Goal: Task Accomplishment & Management: Complete application form

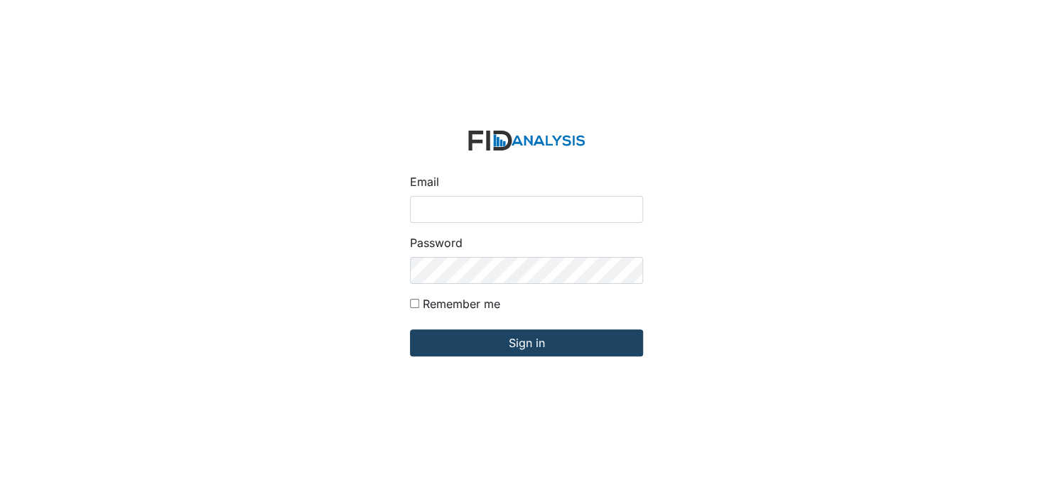
type input "[EMAIL_ADDRESS][DOMAIN_NAME]"
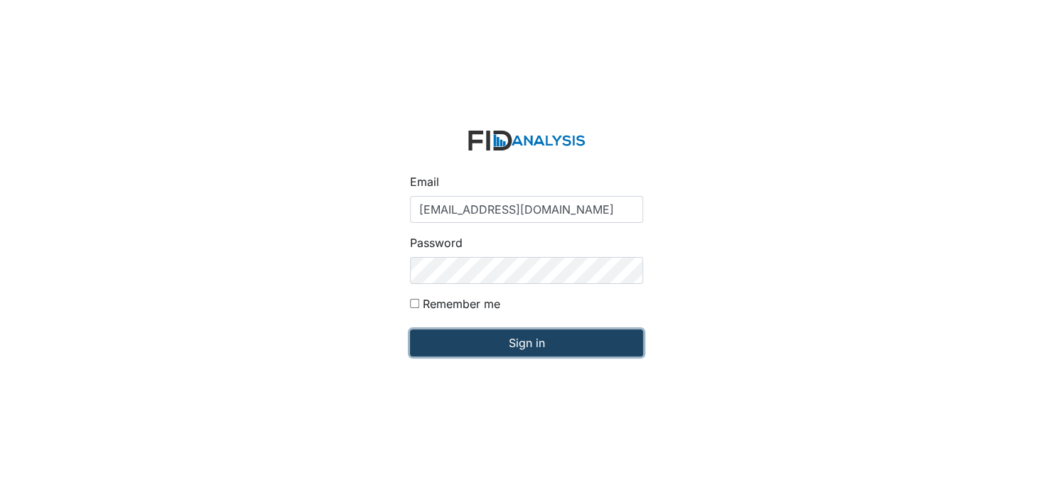
click at [543, 340] on input "Sign in" at bounding box center [526, 343] width 233 height 27
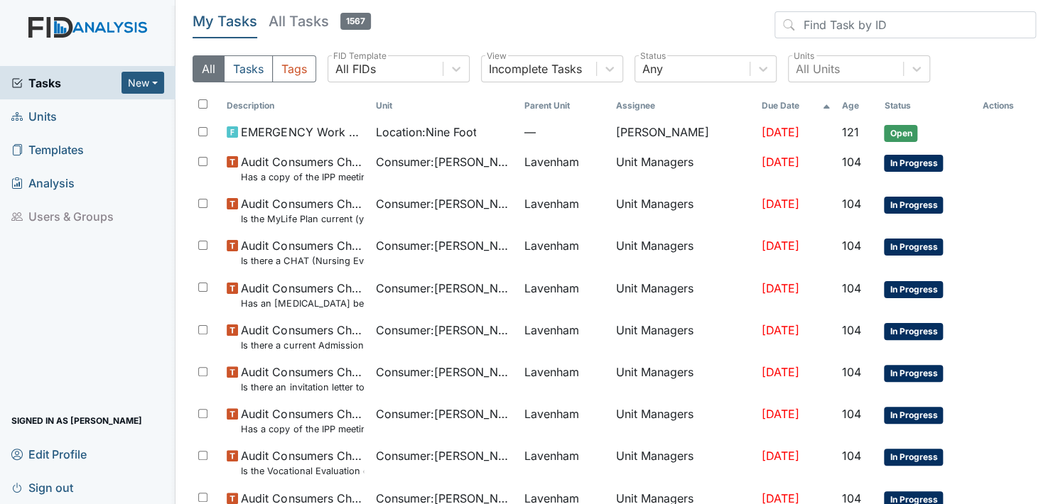
click at [35, 115] on span "Units" at bounding box center [33, 116] width 45 height 22
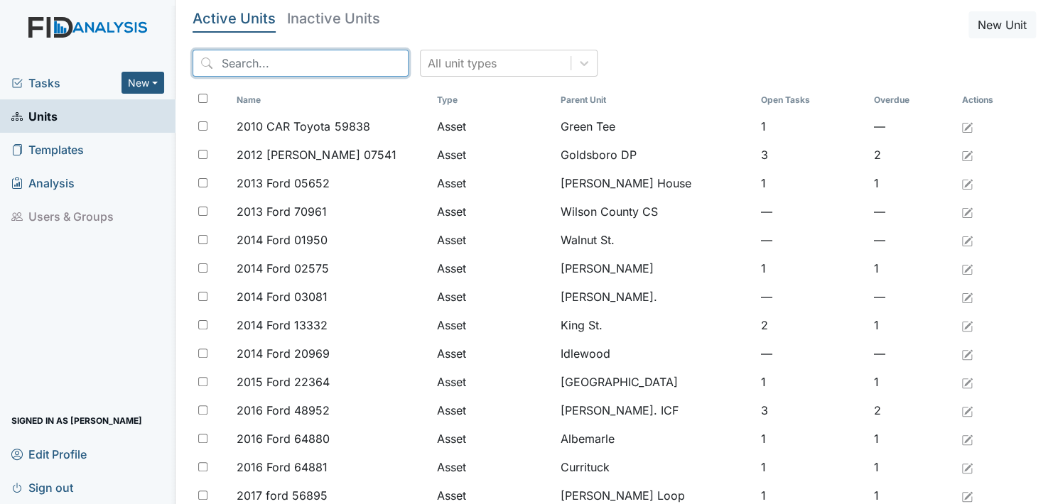
click at [314, 63] on input "search" at bounding box center [301, 63] width 216 height 27
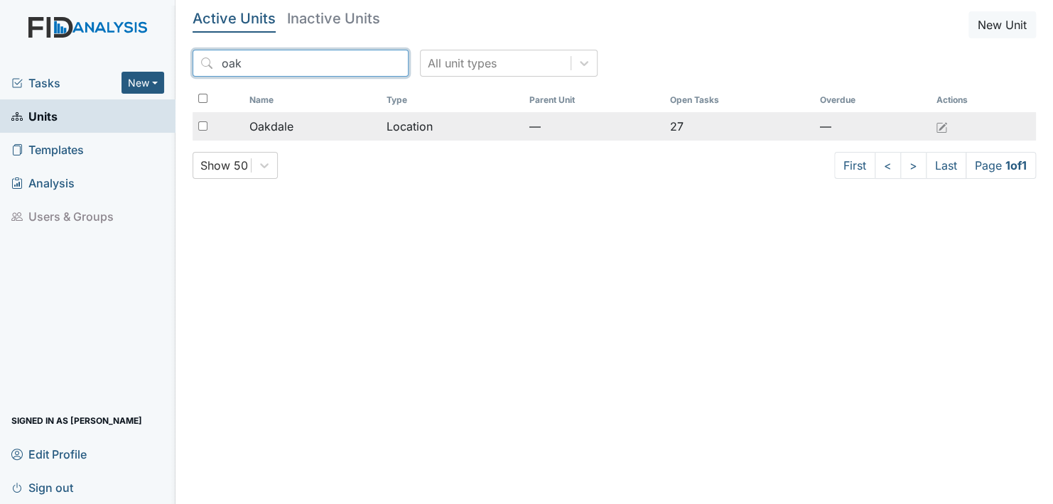
type input "oak"
click at [285, 124] on span "Oakdale" at bounding box center [271, 126] width 44 height 17
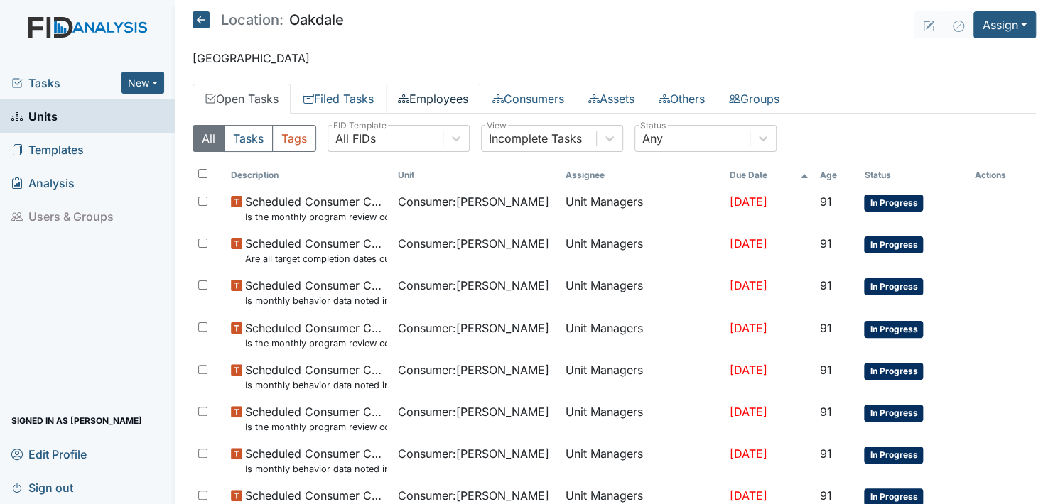
click at [424, 92] on link "Employees" at bounding box center [433, 99] width 94 height 30
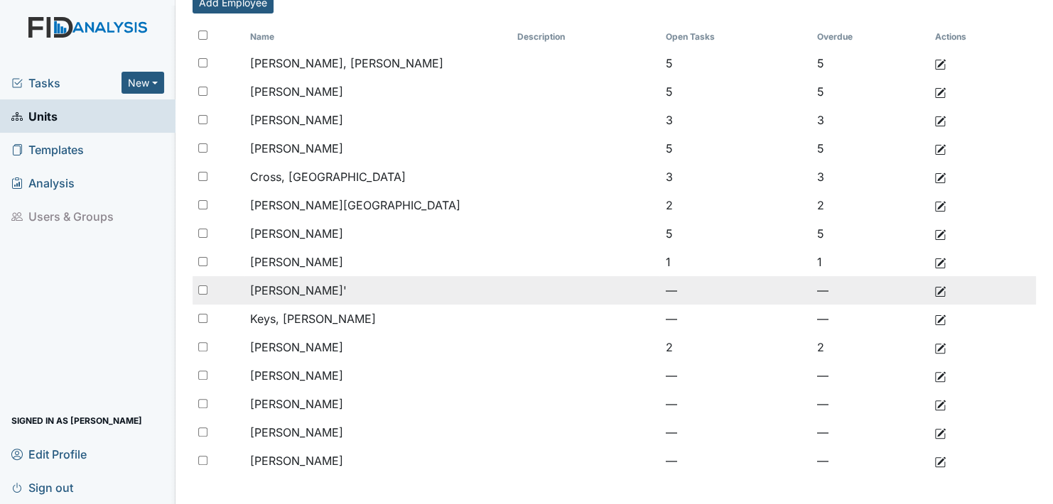
scroll to position [137, 0]
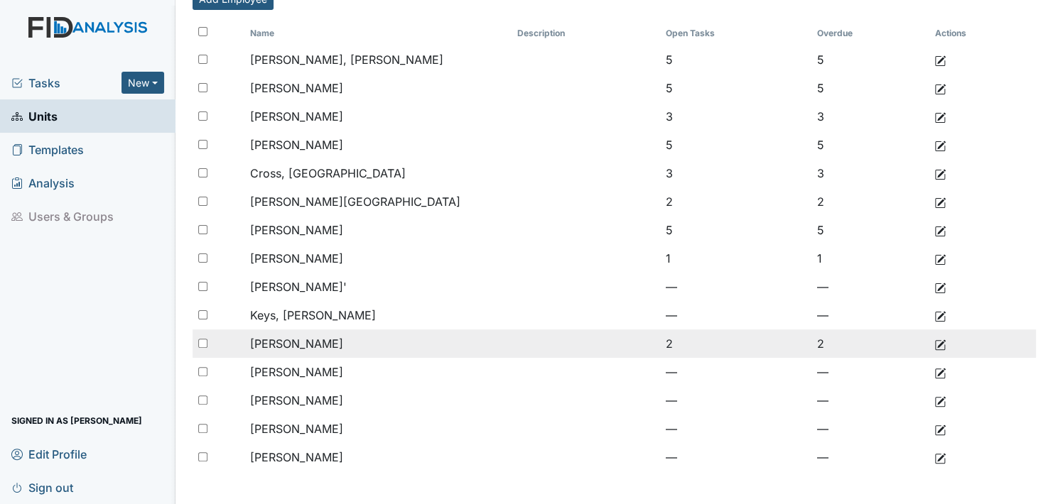
click at [659, 342] on td "2" at bounding box center [734, 344] width 151 height 28
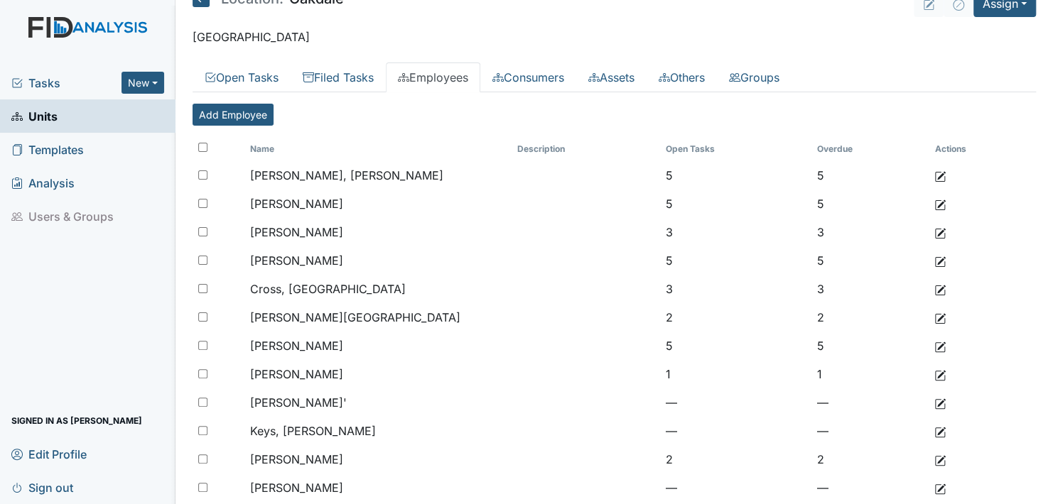
scroll to position [0, 0]
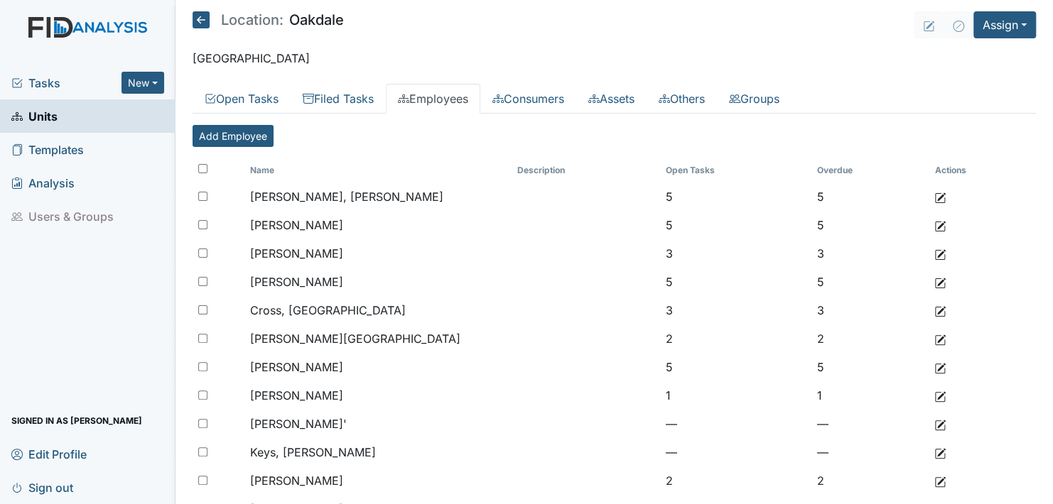
click at [33, 114] on span "Units" at bounding box center [34, 116] width 46 height 22
click at [43, 114] on span "Units" at bounding box center [34, 116] width 46 height 22
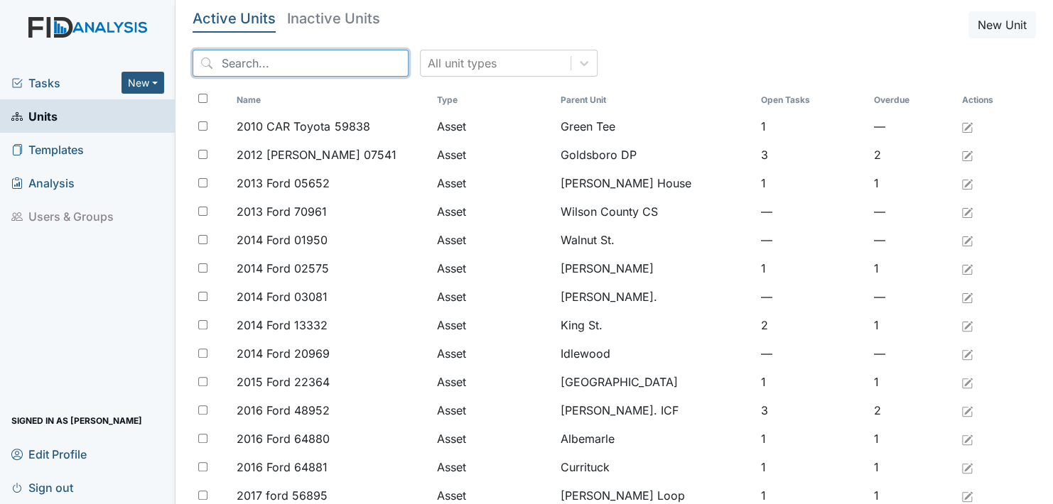
click at [345, 58] on input "search" at bounding box center [301, 63] width 216 height 27
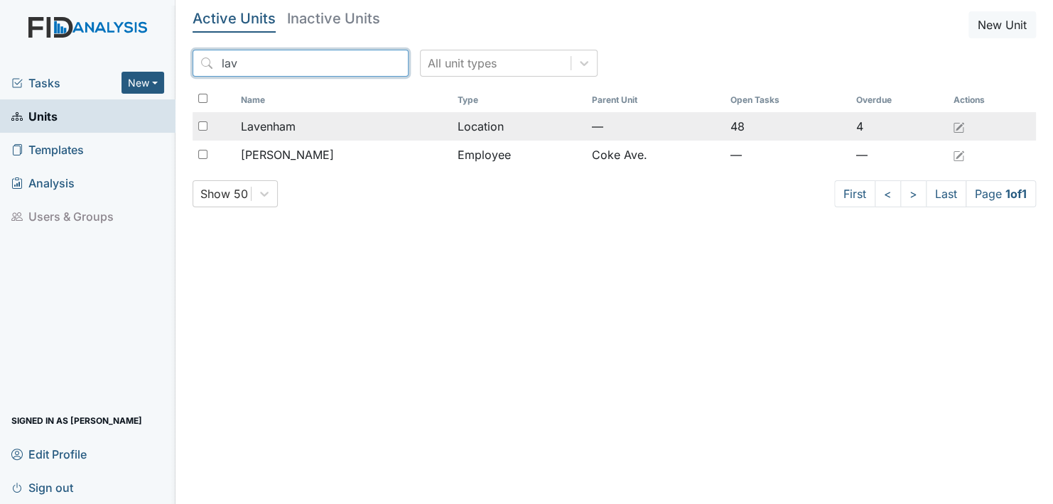
type input "lav"
click at [274, 121] on span "Lavenham" at bounding box center [268, 126] width 55 height 17
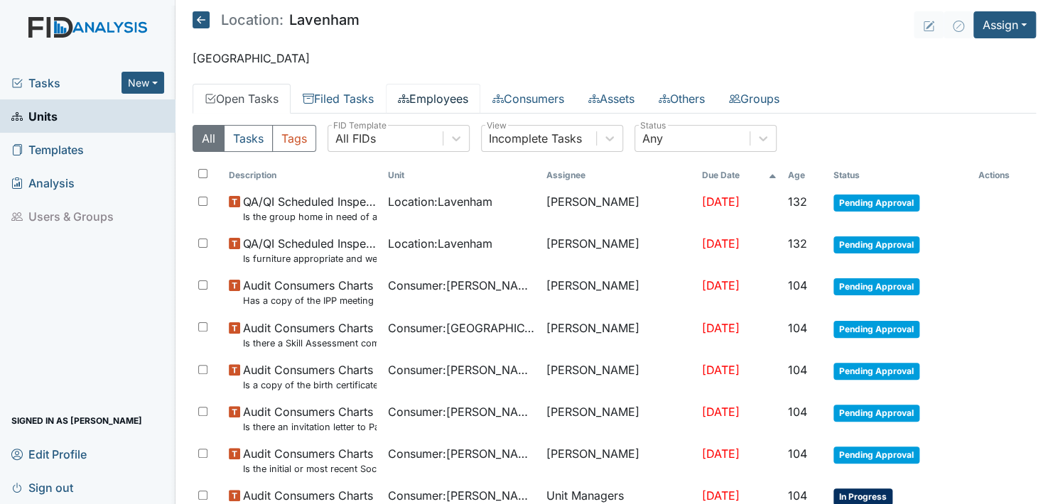
click at [447, 98] on link "Employees" at bounding box center [433, 99] width 94 height 30
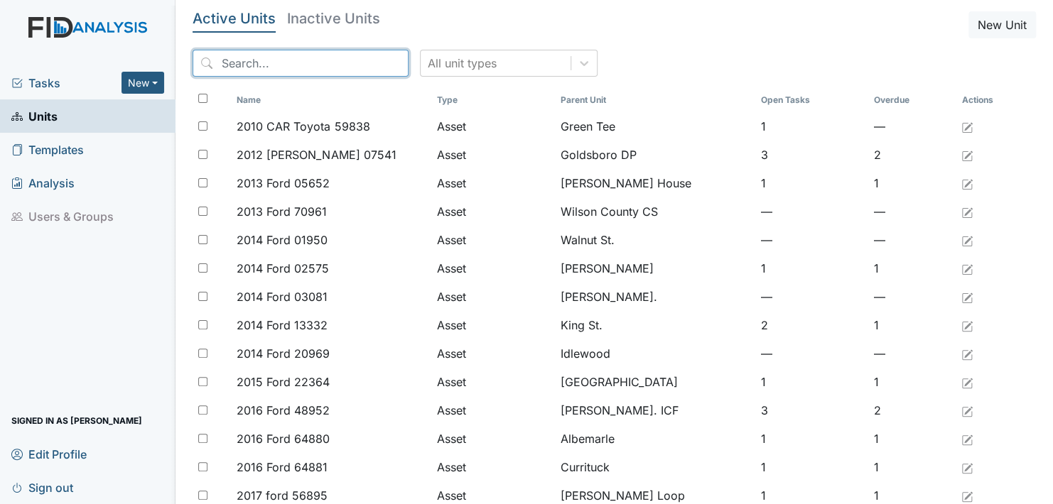
click at [306, 55] on input "search" at bounding box center [301, 63] width 216 height 27
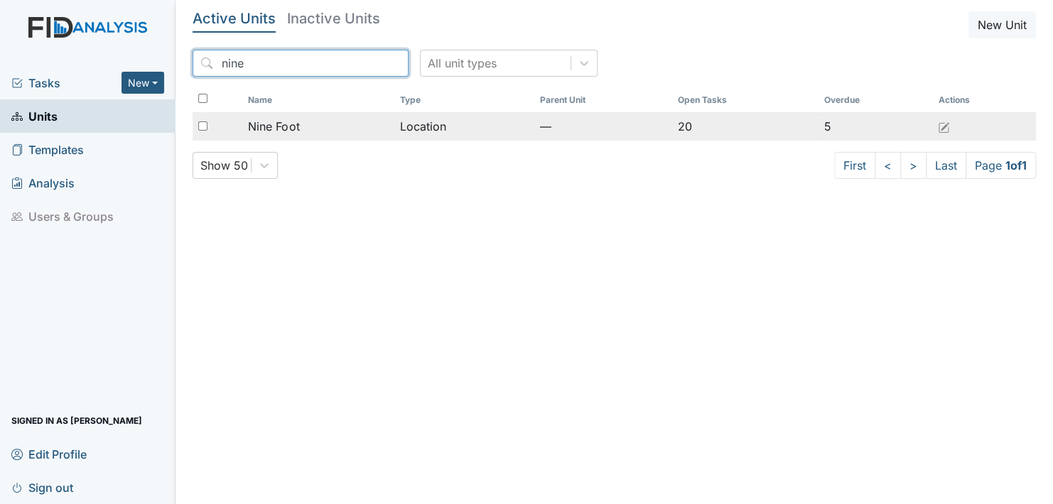
type input "nine"
click at [263, 126] on span "Nine Foot" at bounding box center [273, 126] width 51 height 17
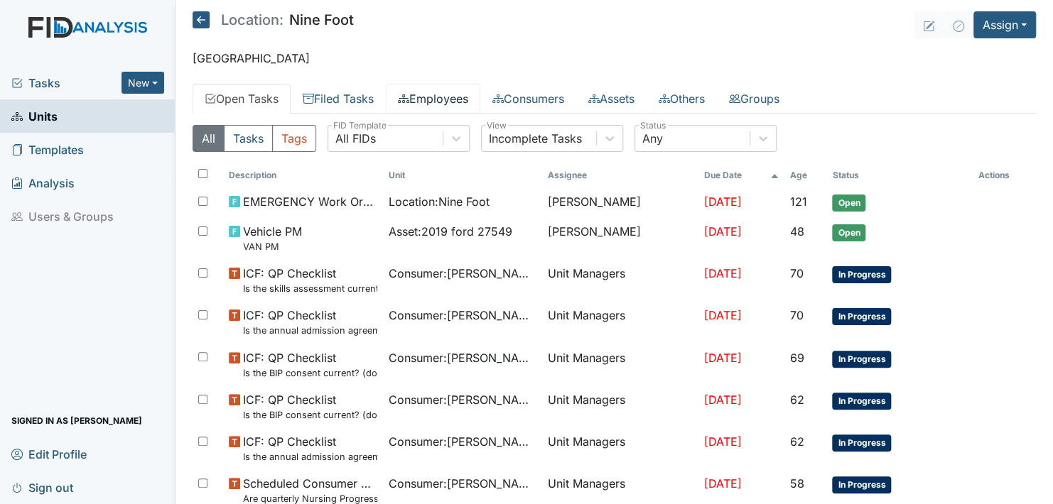
click at [450, 97] on link "Employees" at bounding box center [433, 99] width 94 height 30
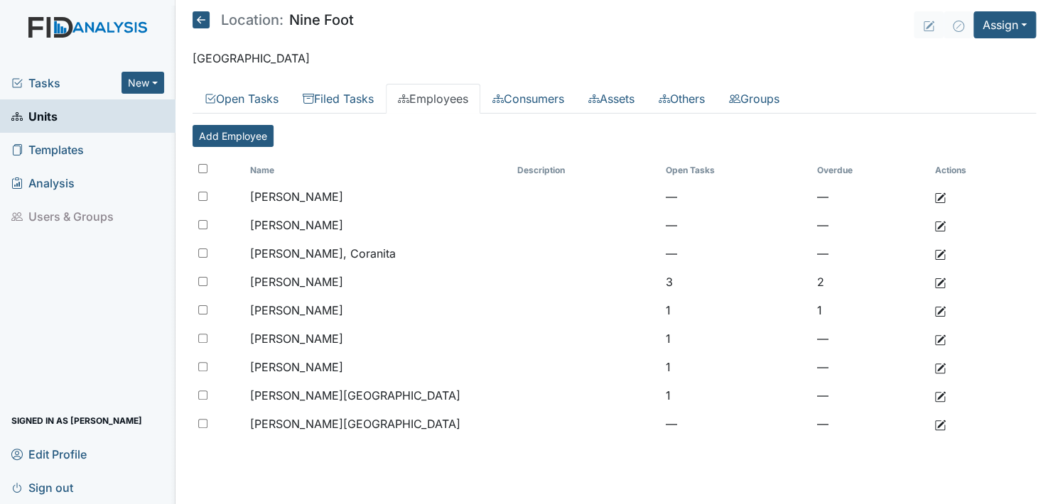
click at [32, 115] on span "Units" at bounding box center [34, 116] width 46 height 22
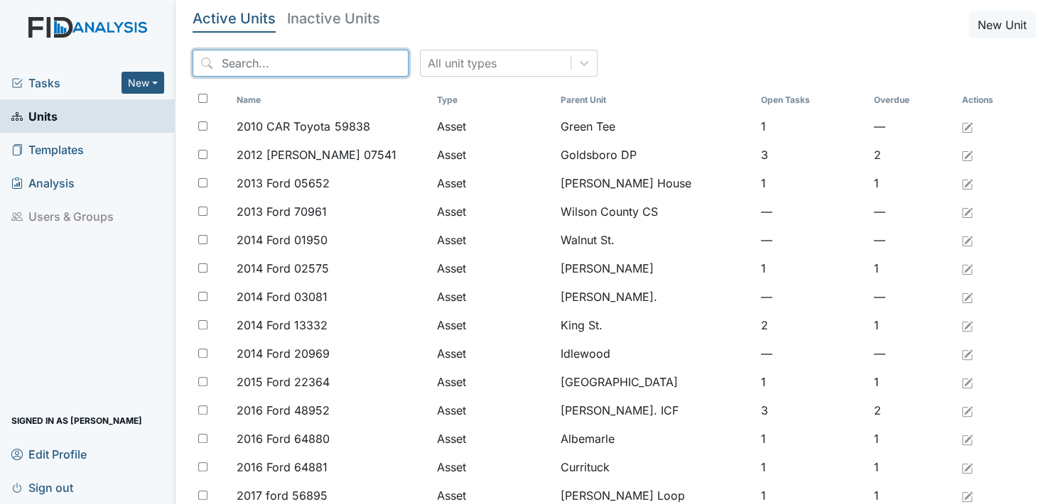
click at [291, 60] on input "search" at bounding box center [301, 63] width 216 height 27
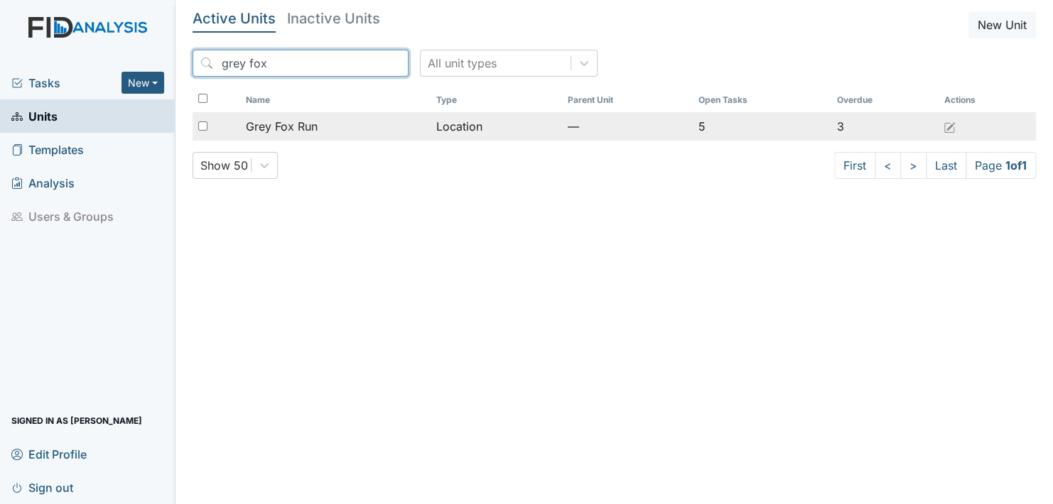
type input "grey fox"
click at [300, 125] on span "Grey Fox Run" at bounding box center [281, 126] width 72 height 17
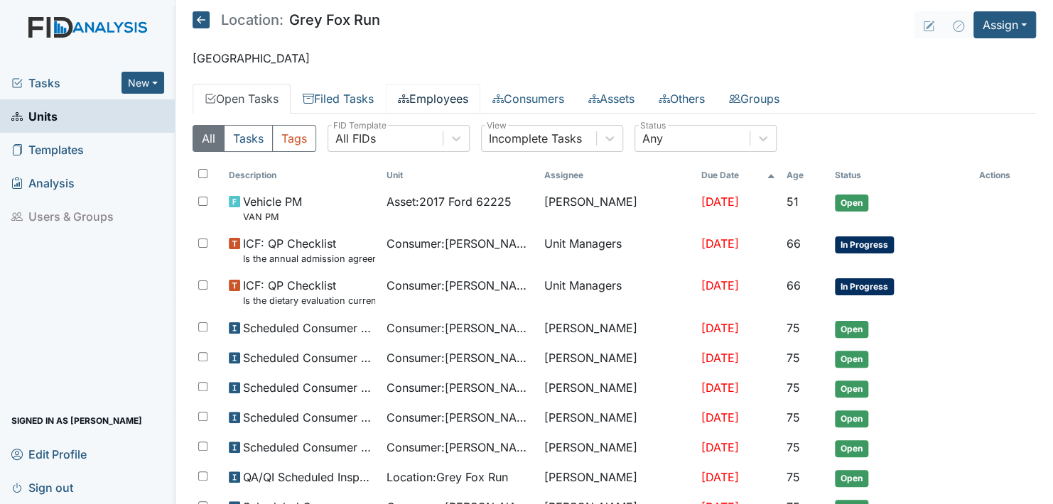
click at [453, 96] on link "Employees" at bounding box center [433, 99] width 94 height 30
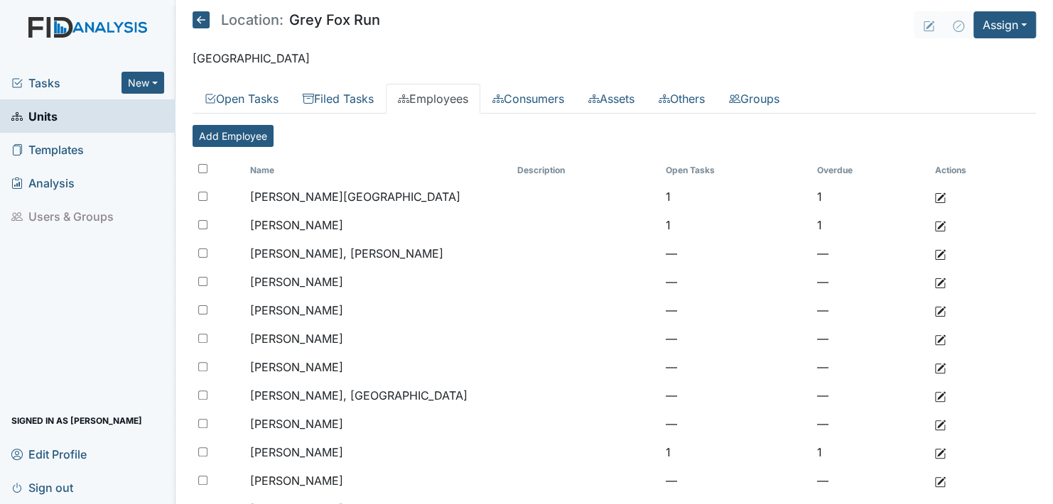
click at [46, 112] on span "Units" at bounding box center [34, 116] width 46 height 22
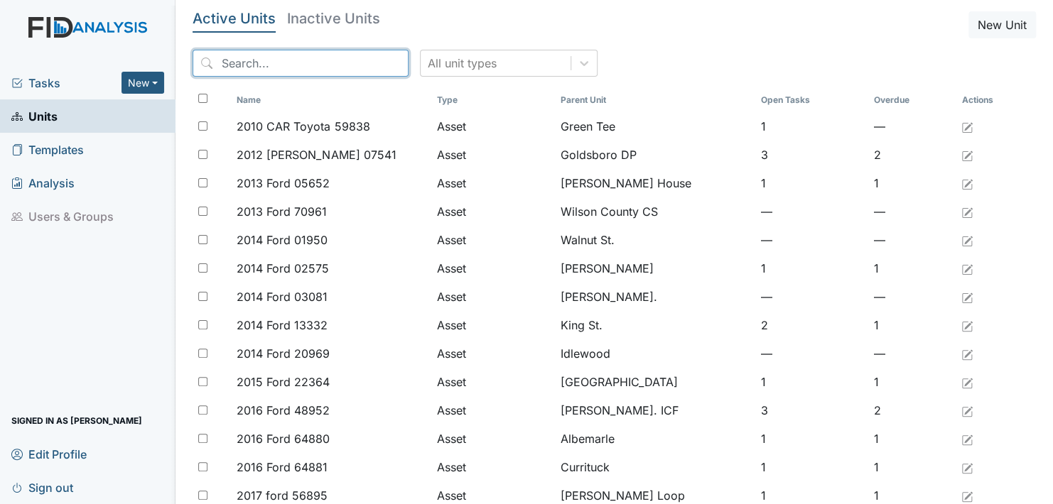
click at [329, 58] on input "search" at bounding box center [301, 63] width 216 height 27
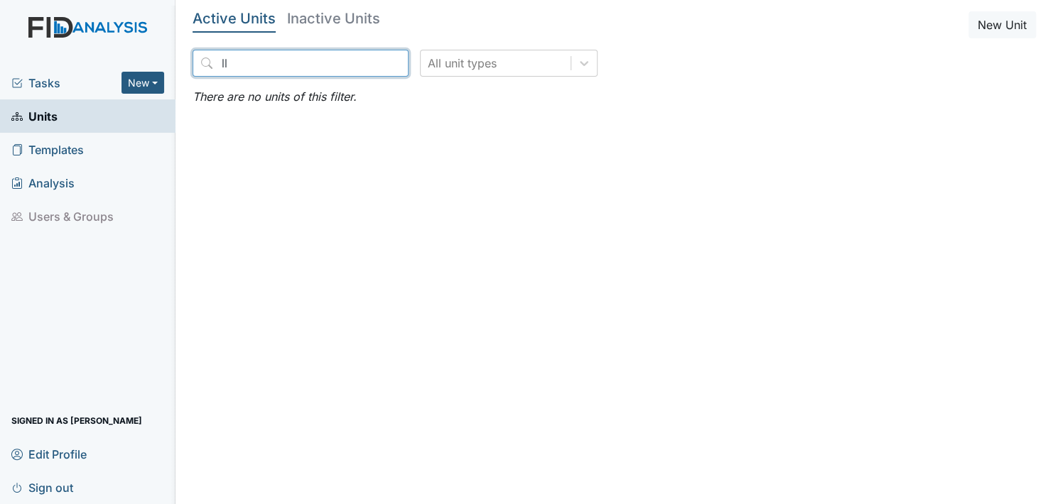
type input "l"
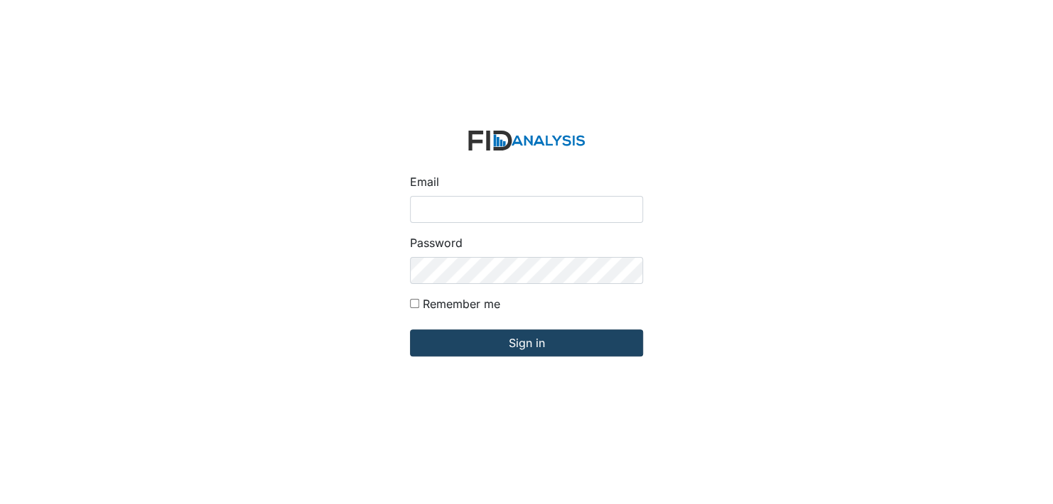
type input "[EMAIL_ADDRESS][DOMAIN_NAME]"
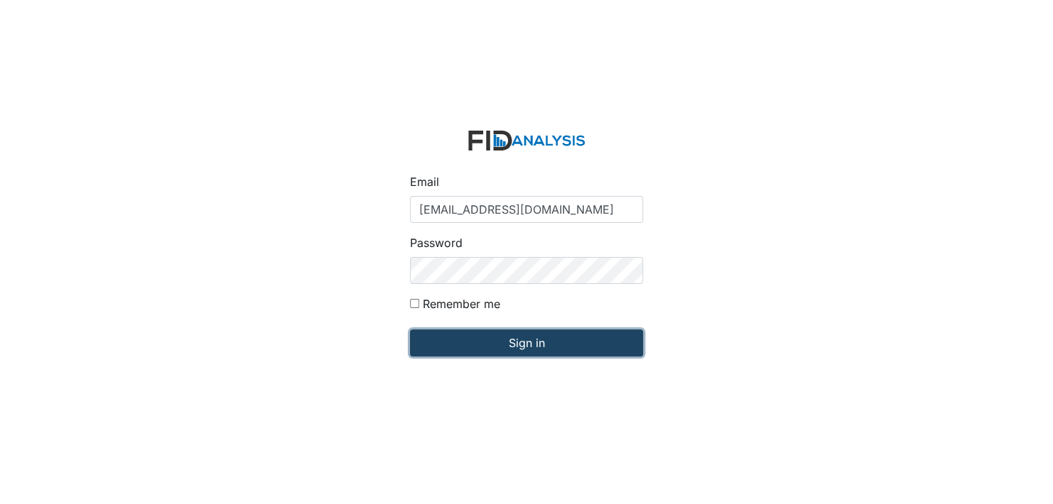
click at [533, 345] on input "Sign in" at bounding box center [526, 343] width 233 height 27
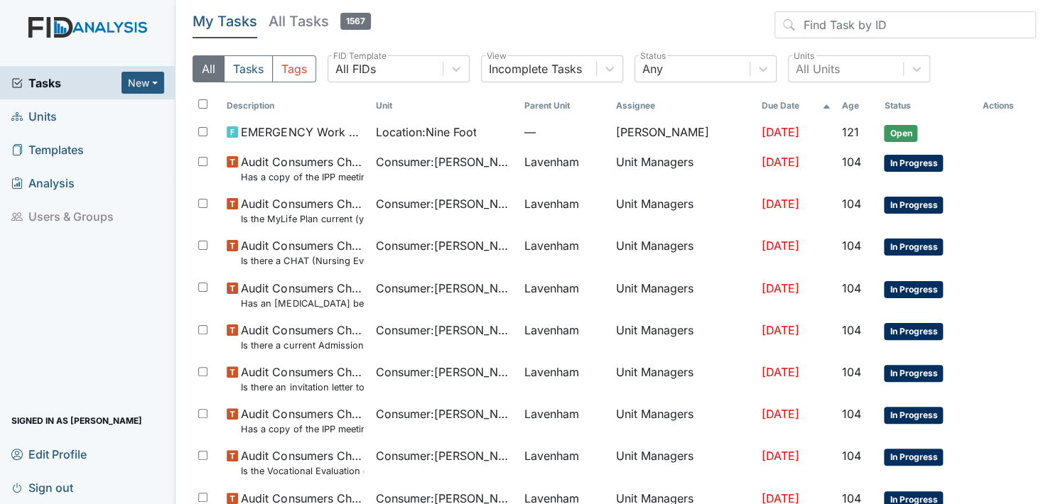
click at [40, 115] on span "Units" at bounding box center [33, 116] width 45 height 22
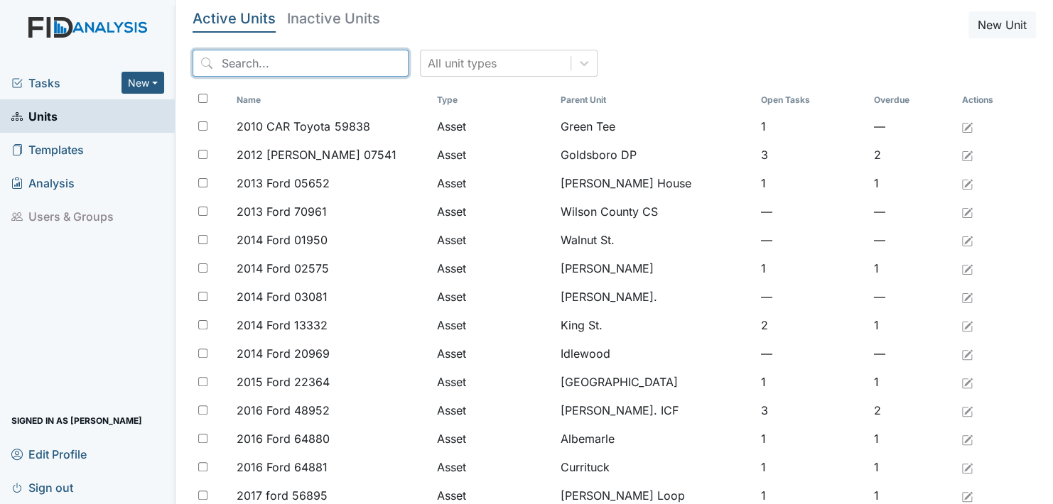
click at [332, 62] on input "search" at bounding box center [301, 63] width 216 height 27
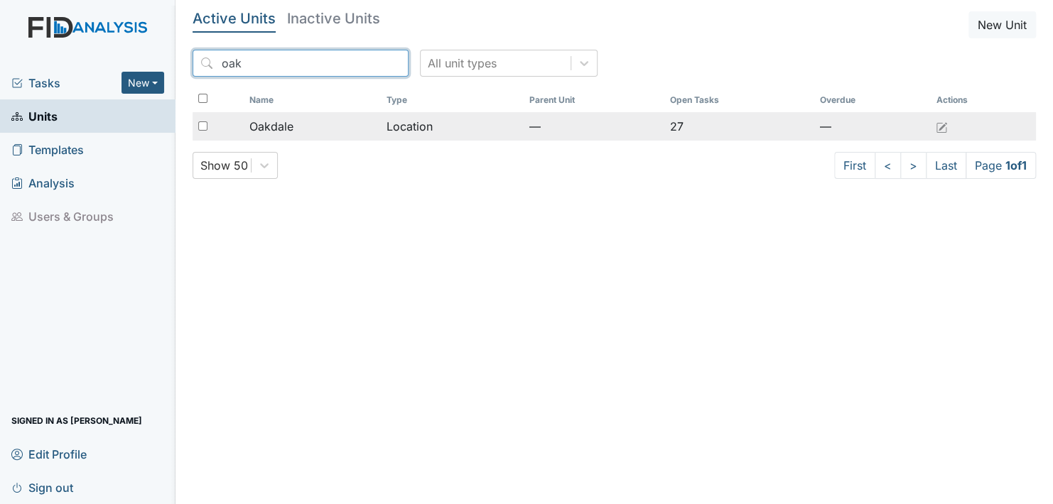
type input "oak"
click at [303, 129] on div "Oakdale" at bounding box center [312, 126] width 126 height 17
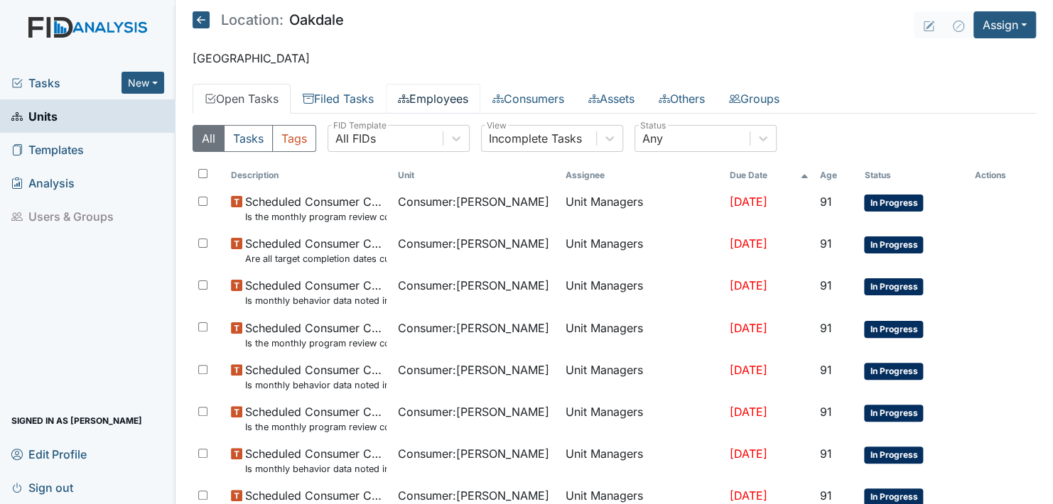
click at [449, 99] on link "Employees" at bounding box center [433, 99] width 94 height 30
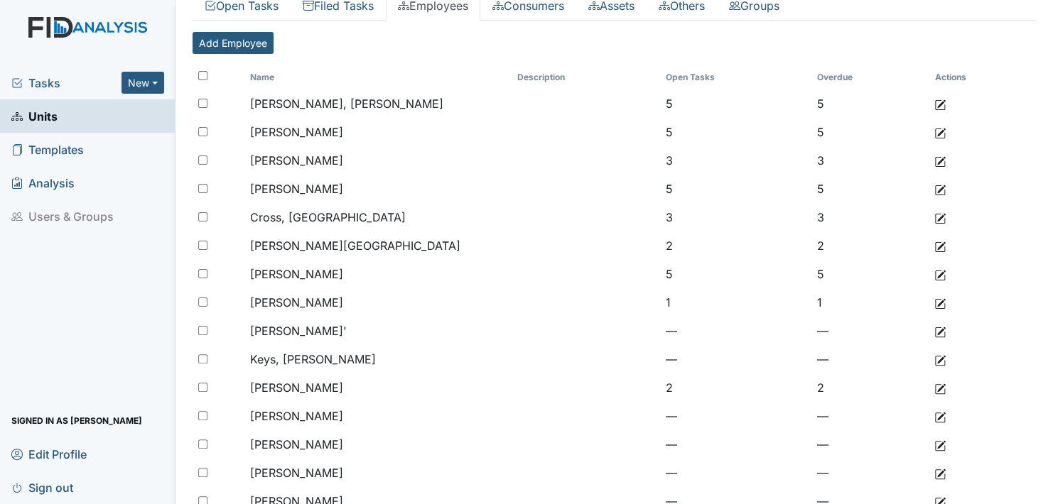
scroll to position [137, 0]
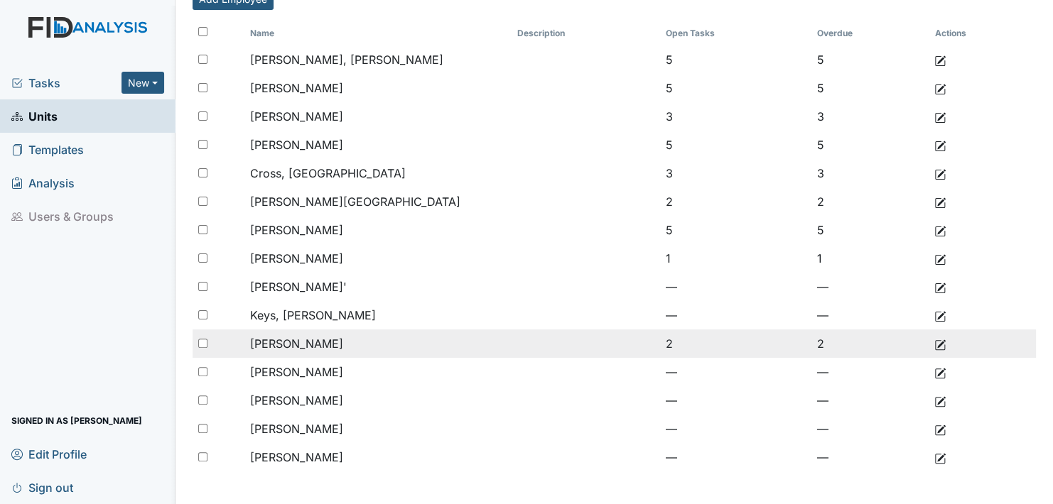
click at [310, 340] on span "[PERSON_NAME]" at bounding box center [296, 344] width 93 height 14
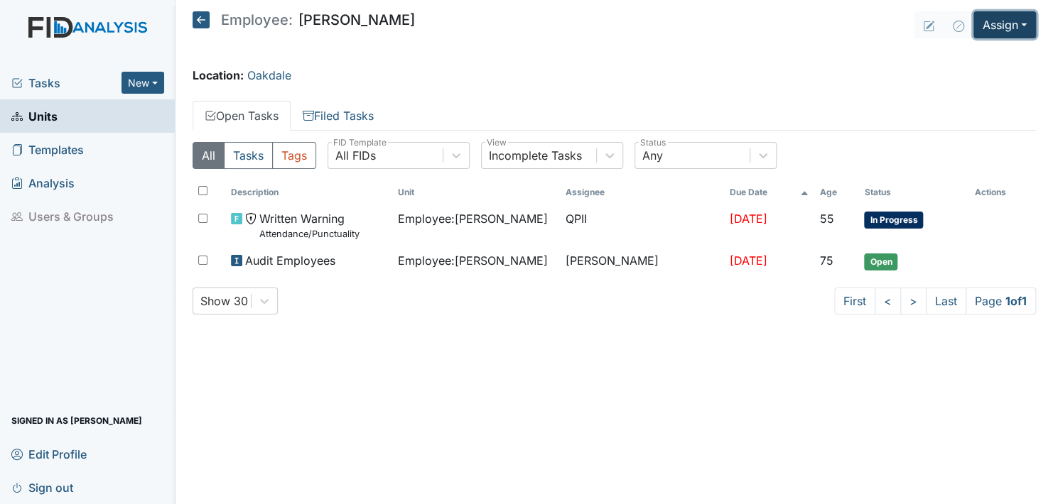
click at [1001, 23] on button "Assign" at bounding box center [1004, 24] width 63 height 27
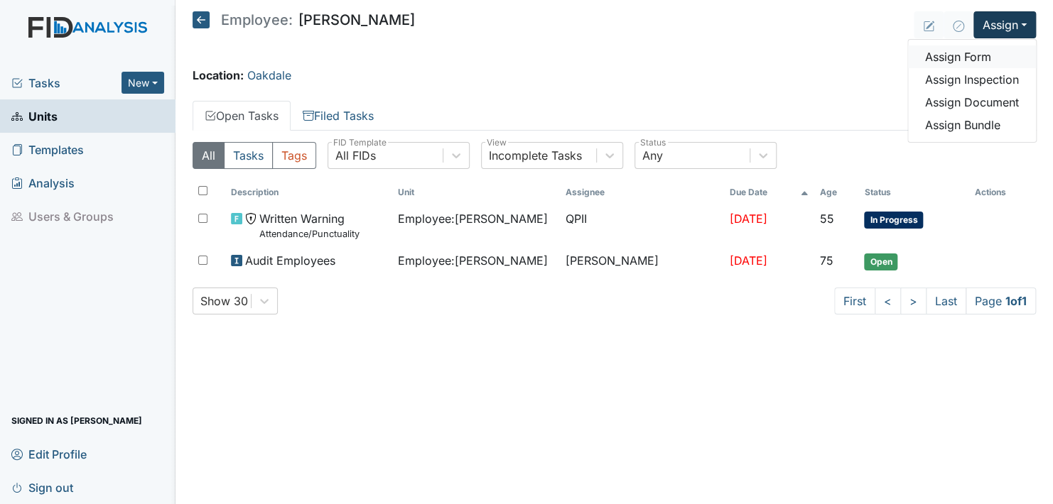
click at [978, 55] on link "Assign Form" at bounding box center [972, 56] width 128 height 23
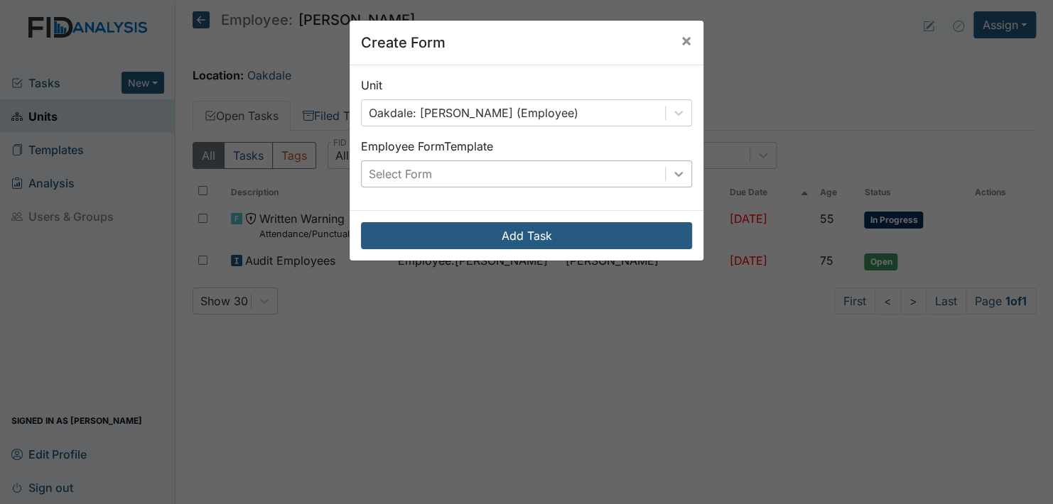
click at [675, 173] on icon at bounding box center [678, 174] width 9 height 5
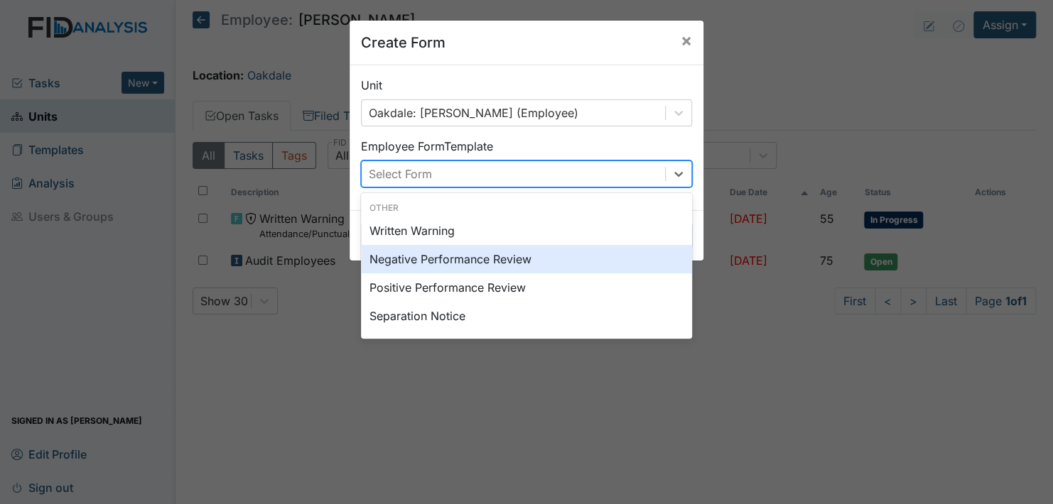
click at [393, 261] on div "Negative Performance Review" at bounding box center [526, 259] width 331 height 28
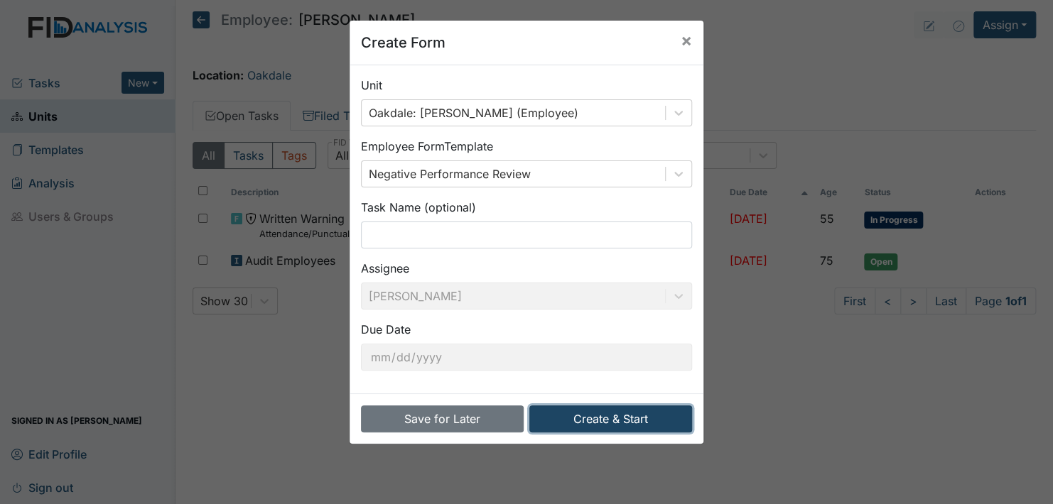
click at [580, 422] on button "Create & Start" at bounding box center [610, 419] width 163 height 27
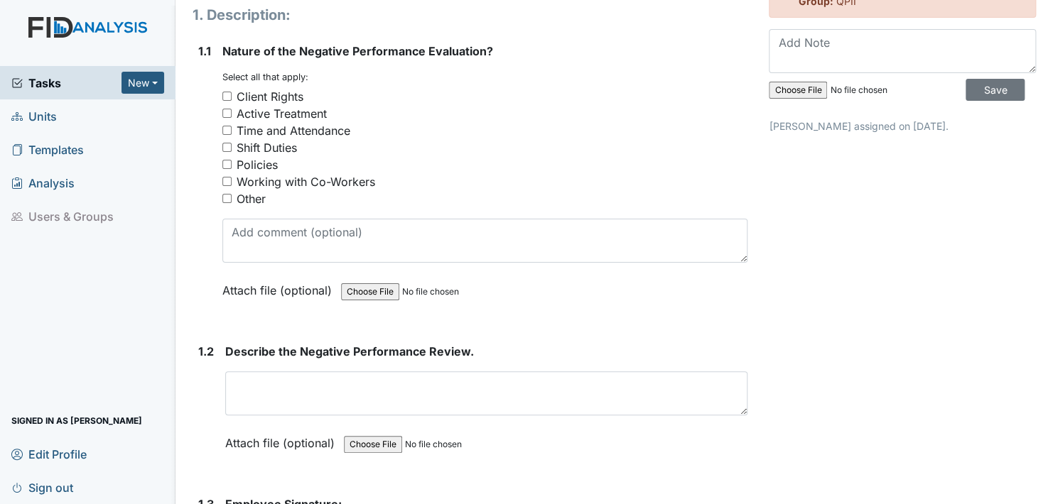
scroll to position [71, 0]
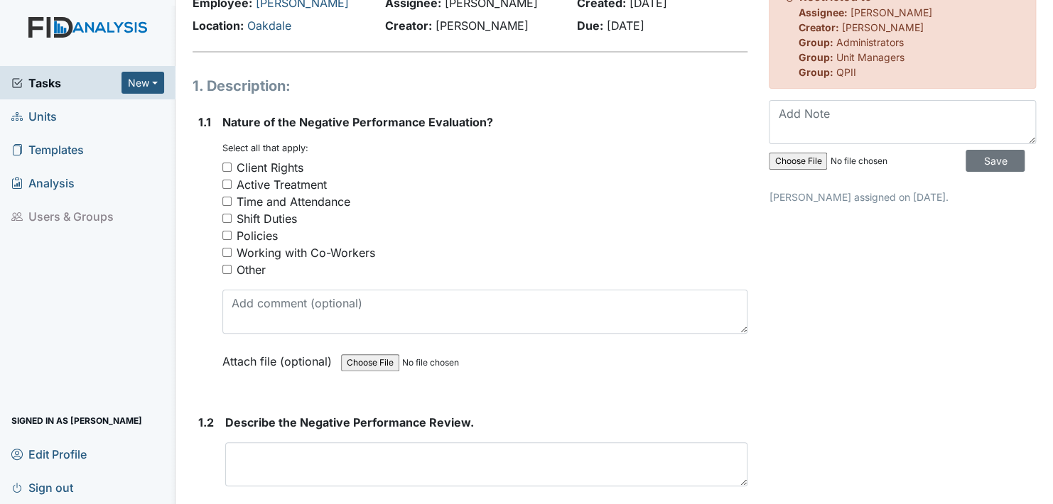
drag, startPoint x: 224, startPoint y: 163, endPoint x: 229, endPoint y: 192, distance: 28.7
click at [225, 169] on input "Client Rights" at bounding box center [226, 167] width 9 height 9
checkbox input "true"
click at [227, 198] on input "Time and Attendance" at bounding box center [226, 201] width 9 height 9
checkbox input "true"
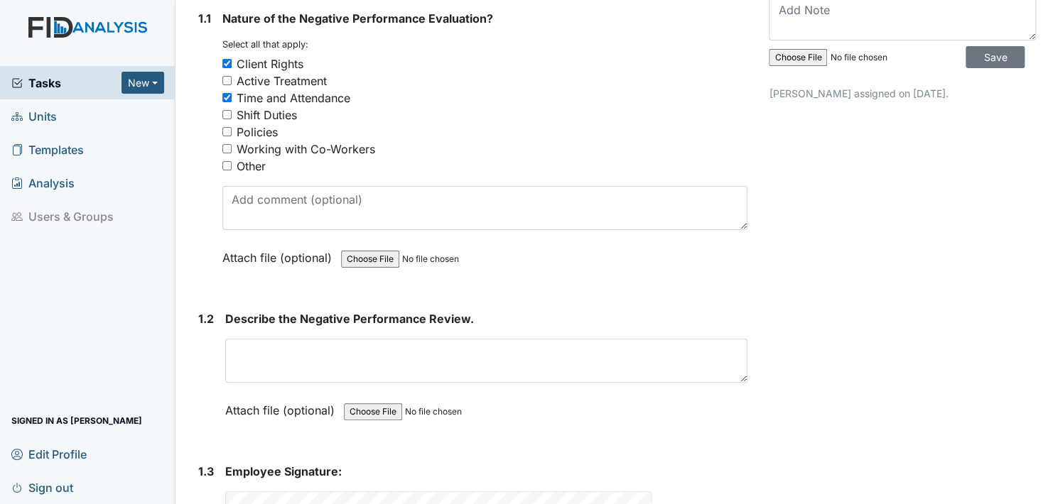
scroll to position [174, 0]
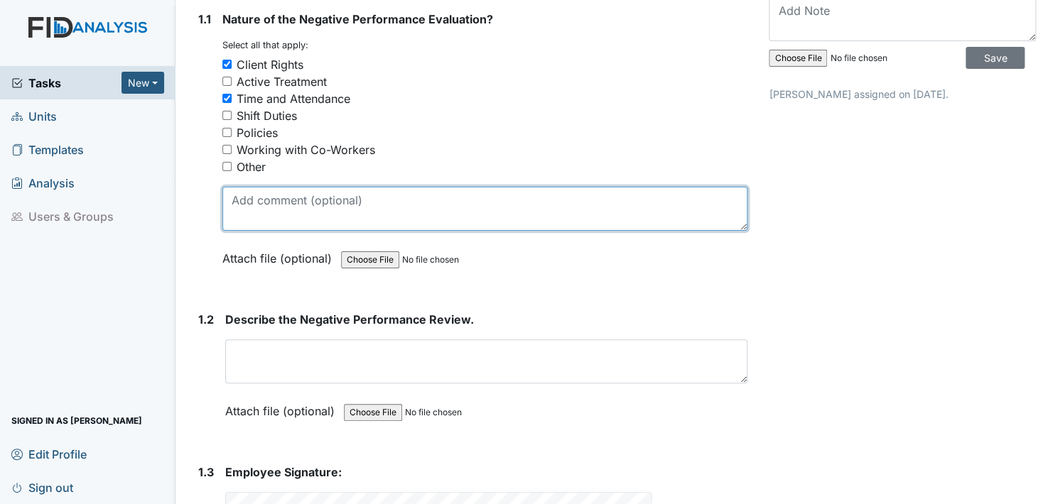
click at [250, 215] on textarea at bounding box center [484, 209] width 525 height 44
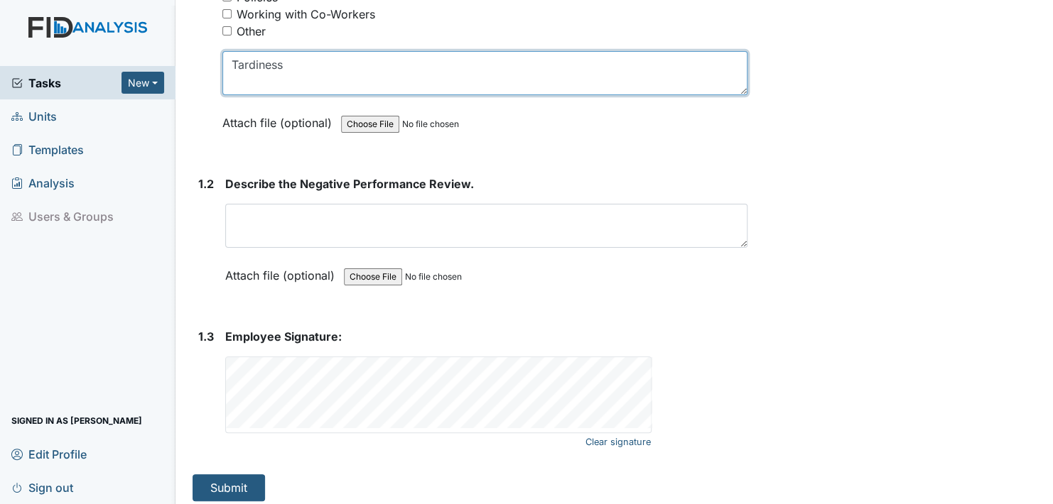
scroll to position [316, 0]
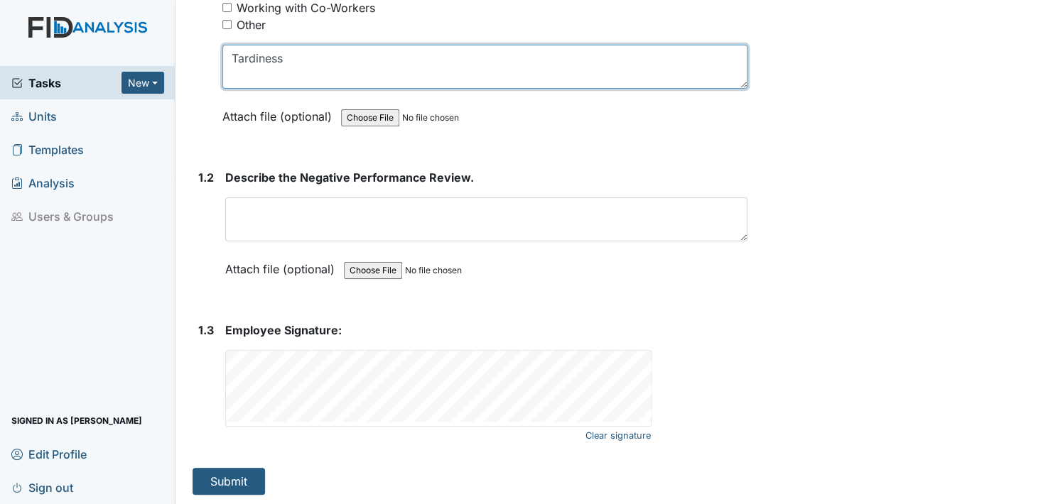
type textarea "Tardiness"
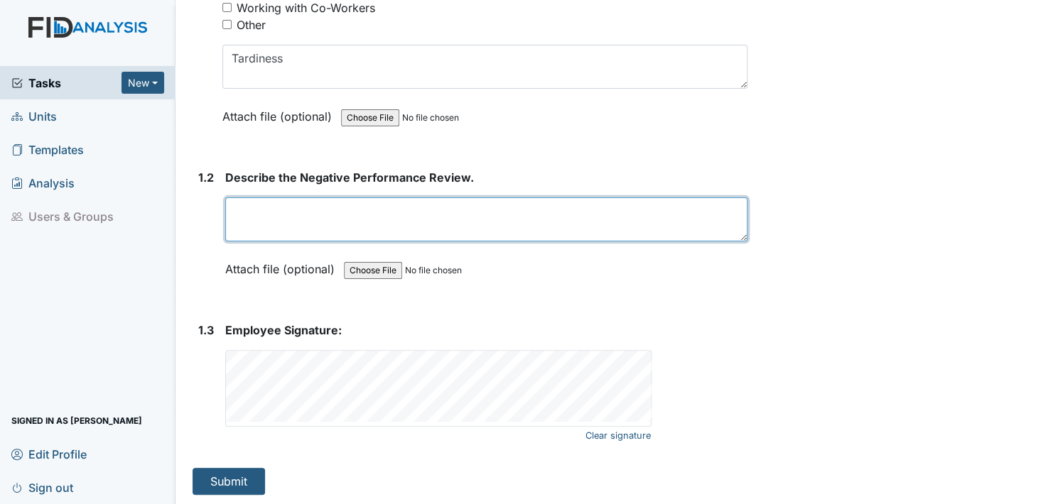
click at [235, 220] on textarea at bounding box center [486, 219] width 522 height 44
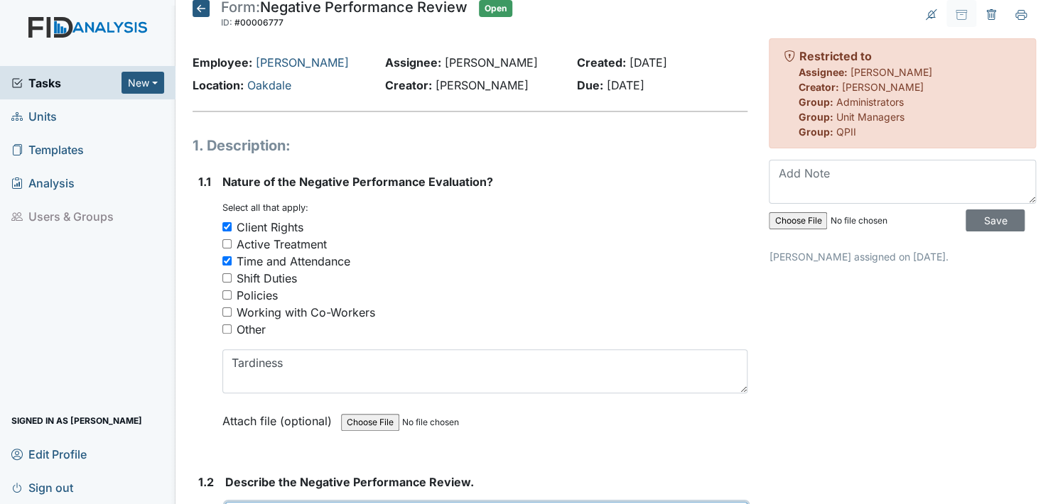
scroll to position [0, 0]
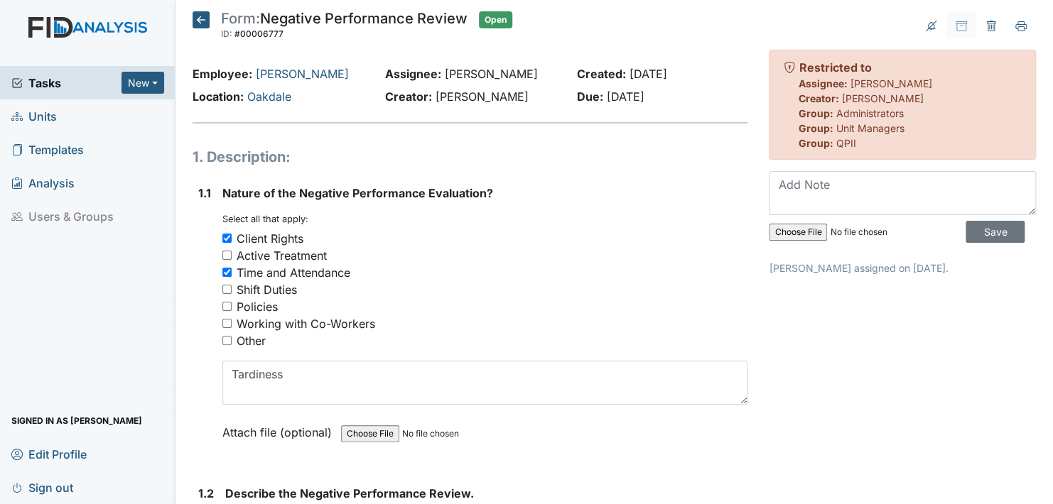
type textarea "Staff was schedule to work on [DATE] 3:00pm, staff called at 305:00pm and state…"
click at [787, 200] on textarea at bounding box center [902, 193] width 267 height 44
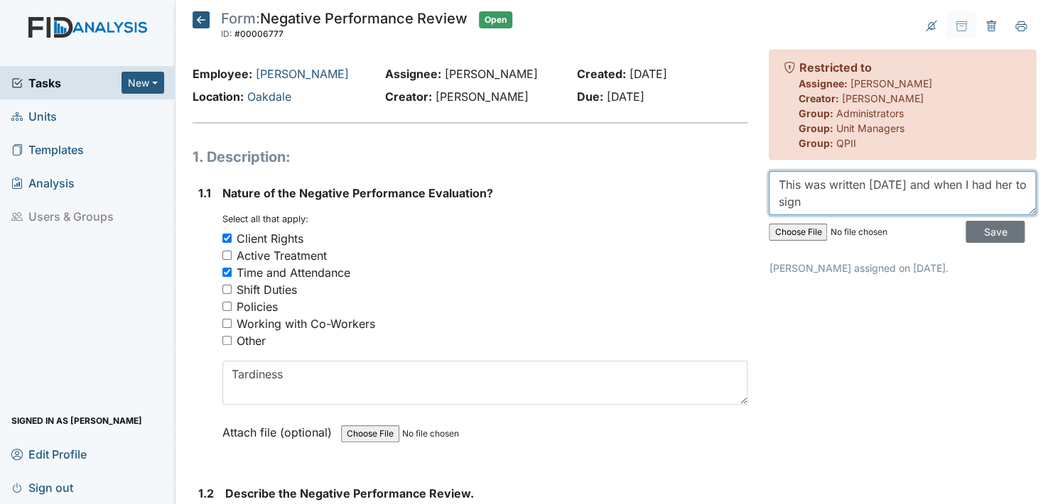
click at [831, 198] on textarea "This was written yesterday and when I had her to sign" at bounding box center [902, 193] width 267 height 44
click at [831, 201] on textarea "This was written yesterday and when I had her to sign, he report" at bounding box center [902, 193] width 267 height 44
click at [836, 197] on textarea "This was written yesterday and when I had her to sign,t he report" at bounding box center [902, 193] width 267 height 44
click at [821, 372] on div "Archive Task × Are you sure you want to archive this task? It will appear as in…" at bounding box center [902, 411] width 288 height 800
click at [890, 197] on textarea "This was written yesterday and when I had her to sign, the report" at bounding box center [902, 193] width 267 height 44
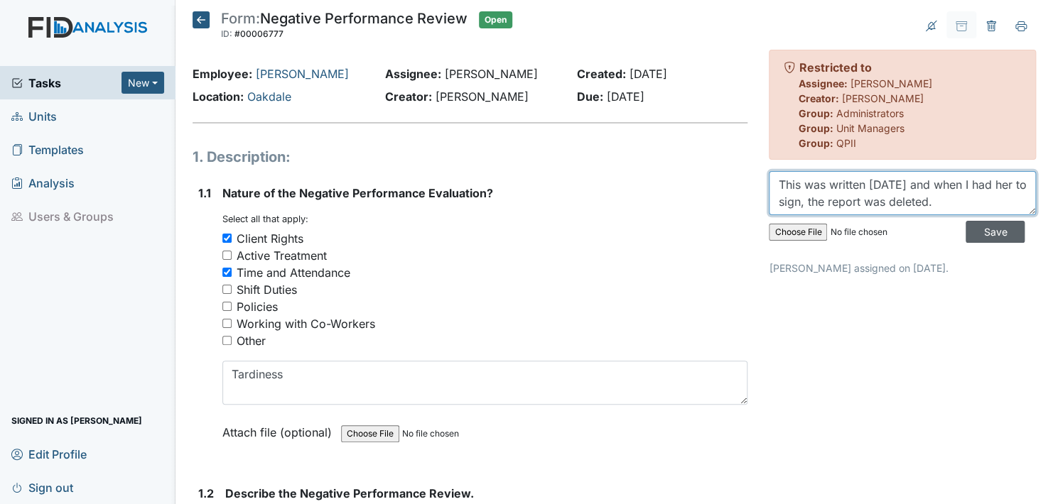
type textarea "This was written [DATE] and when I had her to sign, the report was deleted."
click at [975, 233] on input "Save" at bounding box center [994, 232] width 59 height 22
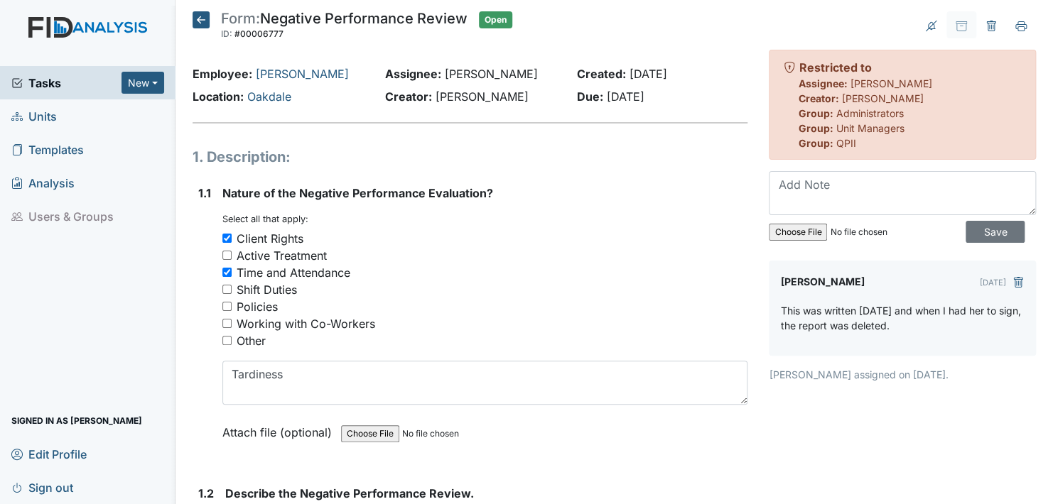
click at [200, 17] on icon at bounding box center [201, 19] width 17 height 17
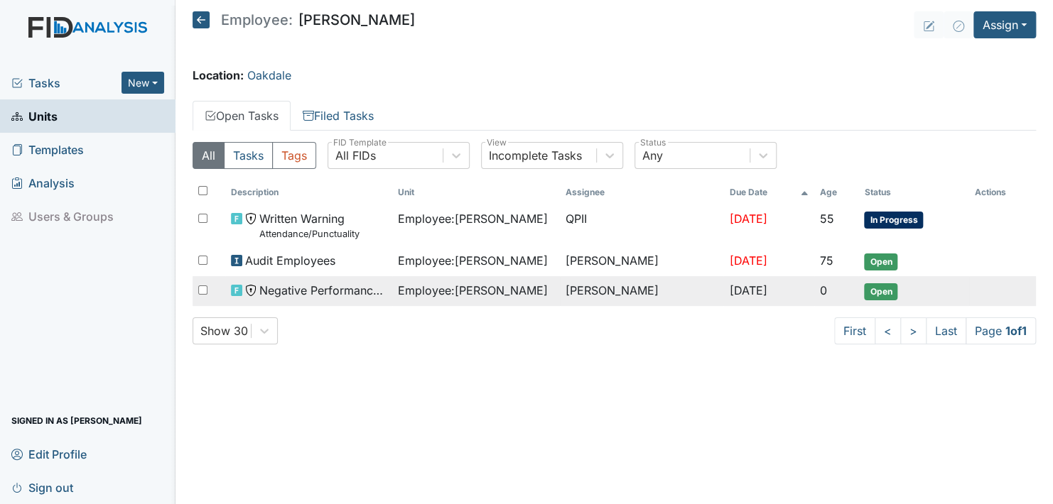
click at [896, 283] on span "Open" at bounding box center [880, 291] width 33 height 17
